Goal: Information Seeking & Learning: Learn about a topic

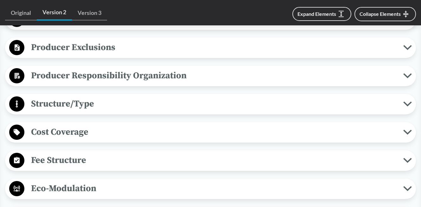
scroll to position [290, 0]
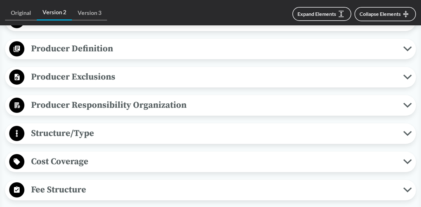
click at [112, 70] on span "Producer Exclusions" at bounding box center [213, 77] width 379 height 14
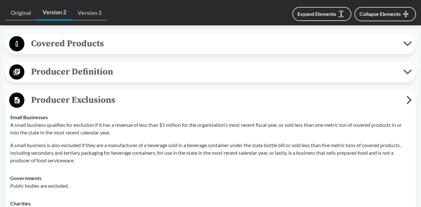
scroll to position [267, 0]
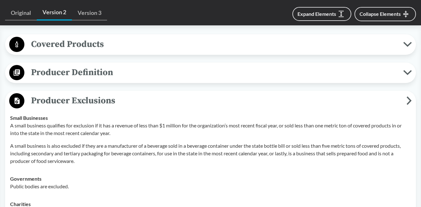
click at [25, 125] on p "A small business qualifies for exclusion if it has a revenue of less than $1 mi…" at bounding box center [210, 129] width 401 height 15
drag, startPoint x: 25, startPoint y: 125, endPoint x: 87, endPoint y: 126, distance: 62.1
click at [87, 126] on p "A small business qualifies for exclusion if it has a revenue of less than $1 mi…" at bounding box center [210, 129] width 401 height 15
click at [145, 130] on div "A small business qualifies for exclusion if it has a revenue of less than $1 mi…" at bounding box center [210, 143] width 401 height 43
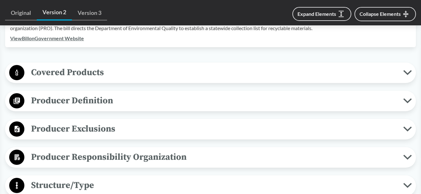
scroll to position [246, 0]
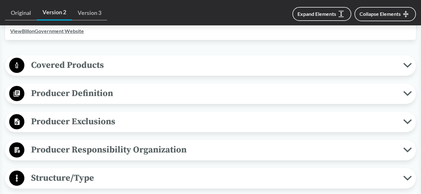
click at [109, 114] on span "Producer Exclusions" at bounding box center [213, 121] width 379 height 14
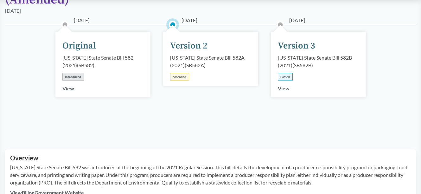
scroll to position [85, 0]
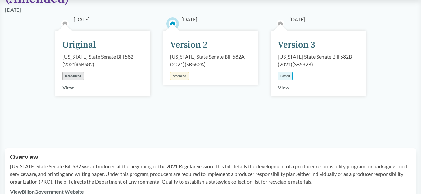
click at [288, 53] on div "[US_STATE] State Senate Bill 582B (2021) ( SB582B )" at bounding box center [318, 60] width 81 height 15
click at [285, 84] on link "View" at bounding box center [284, 87] width 12 height 6
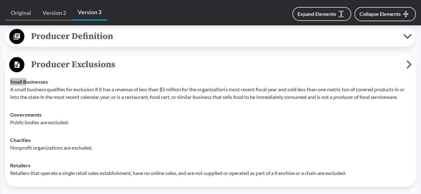
scroll to position [317, 0]
drag, startPoint x: 160, startPoint y: 89, endPoint x: 188, endPoint y: 90, distance: 28.2
click at [188, 90] on p "A small business qualifies for exclusion if it has a revenue of less than $5 mi…" at bounding box center [210, 92] width 401 height 15
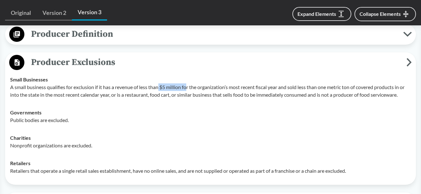
scroll to position [320, 0]
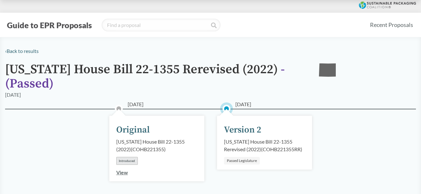
click at [236, 133] on div "Version 2" at bounding box center [242, 129] width 37 height 13
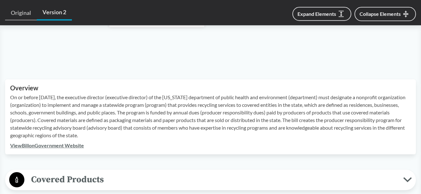
scroll to position [346, 0]
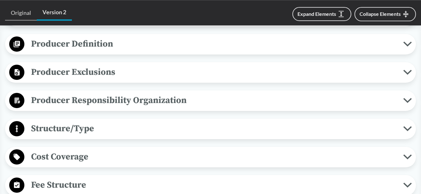
click at [125, 70] on span "Producer Exclusions" at bounding box center [213, 72] width 379 height 14
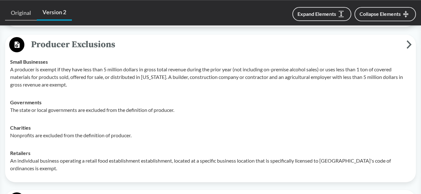
scroll to position [374, 0]
click at [147, 102] on div "Governments The state or local governments are excluded from the definition of …" at bounding box center [210, 105] width 401 height 15
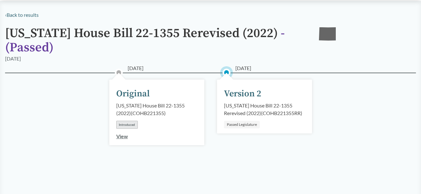
scroll to position [0, 0]
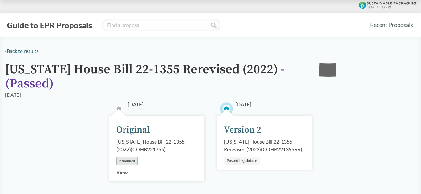
click at [372, 4] on icon at bounding box center [387, 5] width 57 height 7
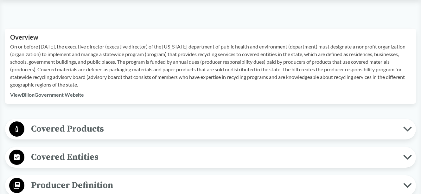
scroll to position [204, 0]
click at [79, 96] on link "View Bill on Government Website" at bounding box center [47, 95] width 74 height 6
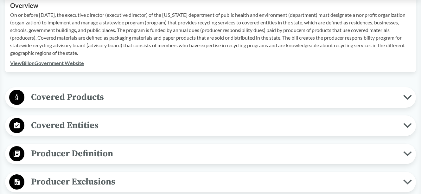
scroll to position [281, 0]
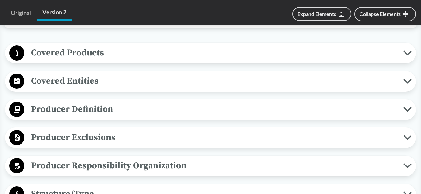
click at [115, 140] on span "Producer Exclusions" at bounding box center [213, 137] width 379 height 14
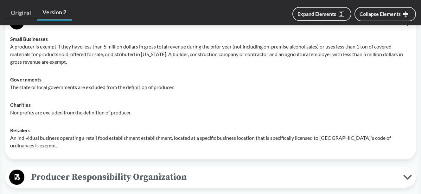
scroll to position [395, 0]
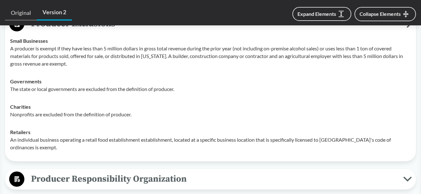
click at [165, 57] on p "A producer is exempt if they have less than 5 million dollars in gross total re…" at bounding box center [210, 56] width 401 height 23
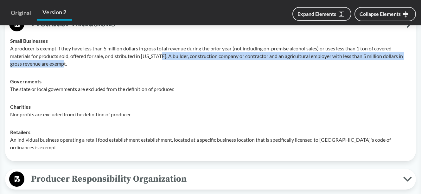
drag, startPoint x: 165, startPoint y: 57, endPoint x: 172, endPoint y: 62, distance: 8.3
click at [172, 62] on p "A producer is exempt if they have less than 5 million dollars in gross total re…" at bounding box center [210, 56] width 401 height 23
